Goal: Task Accomplishment & Management: Use online tool/utility

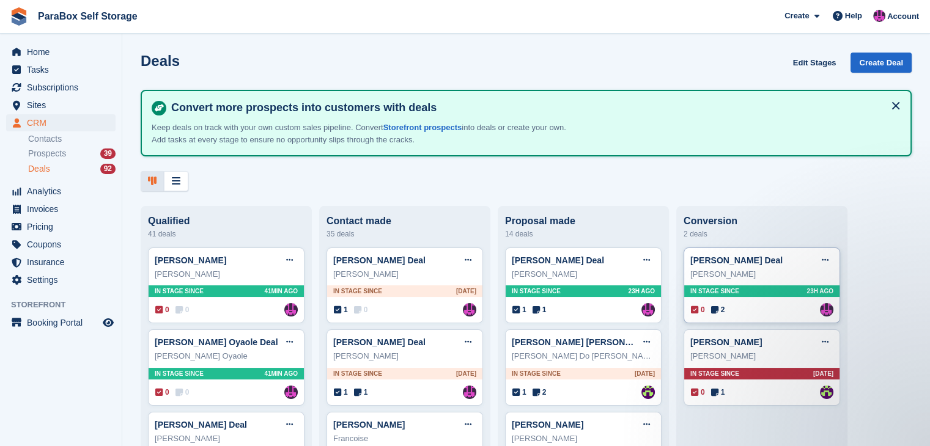
drag, startPoint x: 568, startPoint y: 272, endPoint x: 799, endPoint y: 262, distance: 230.8
click at [595, 261] on div "Javier Riveiro Deal Edit deal Mark as won Mark as lost Delete deal" at bounding box center [583, 260] width 143 height 18
click at [552, 261] on link "[PERSON_NAME] Deal" at bounding box center [558, 261] width 92 height 10
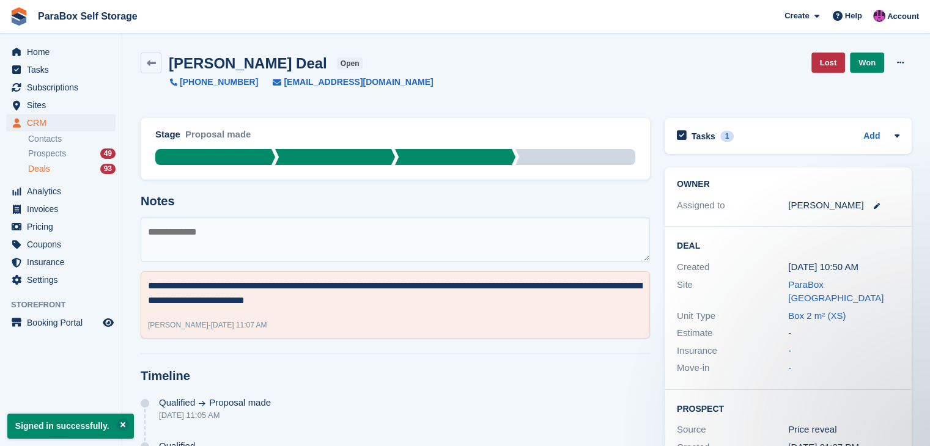
click at [217, 228] on textarea at bounding box center [395, 240] width 509 height 44
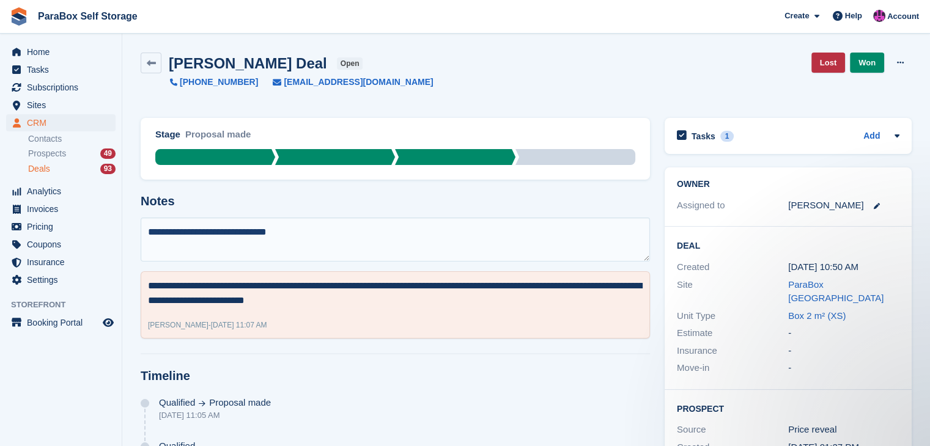
type textarea "**********"
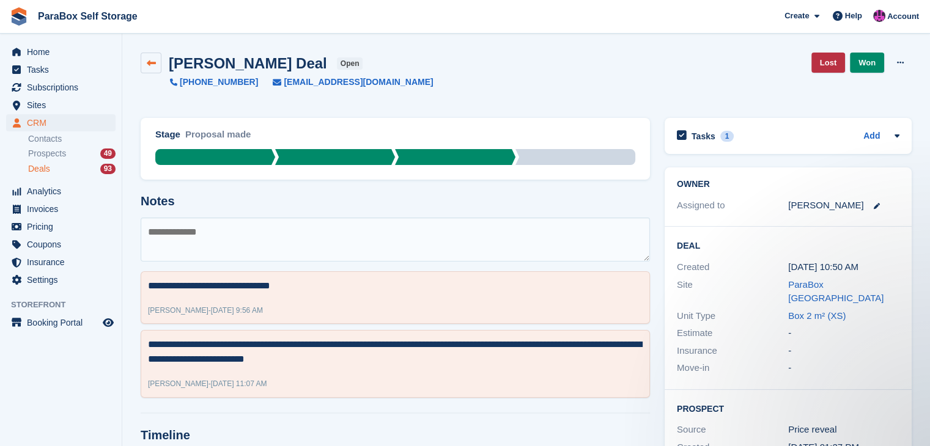
click at [149, 68] on link at bounding box center [151, 63] width 21 height 21
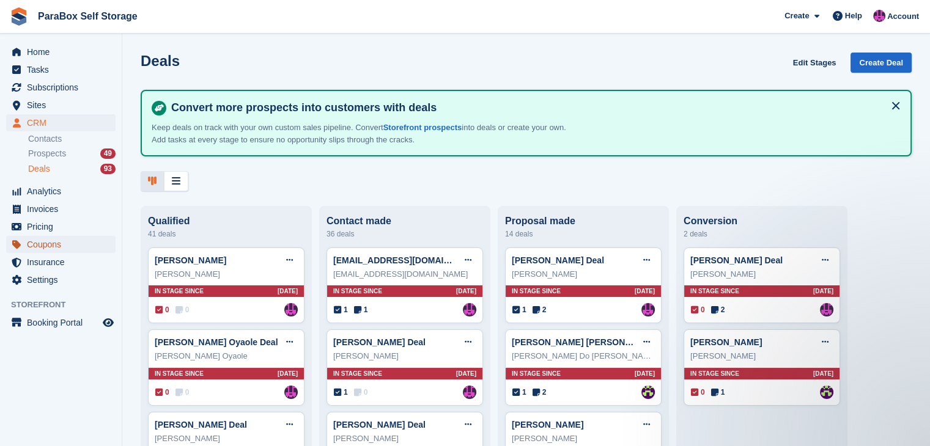
click at [64, 242] on span "Coupons" at bounding box center [63, 244] width 73 height 17
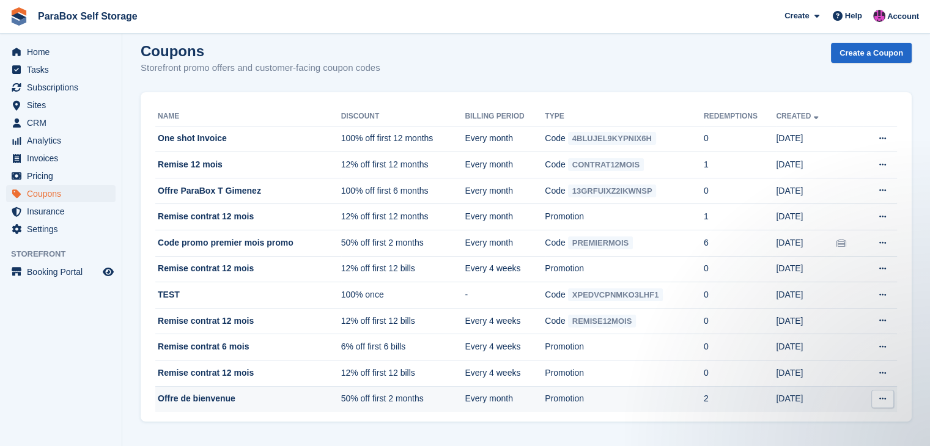
scroll to position [10, 0]
